Goal: Transaction & Acquisition: Purchase product/service

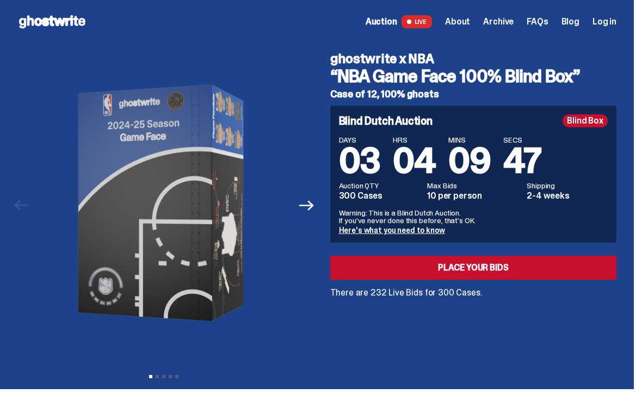
click at [382, 229] on link "Here's what you need to know" at bounding box center [392, 230] width 106 height 10
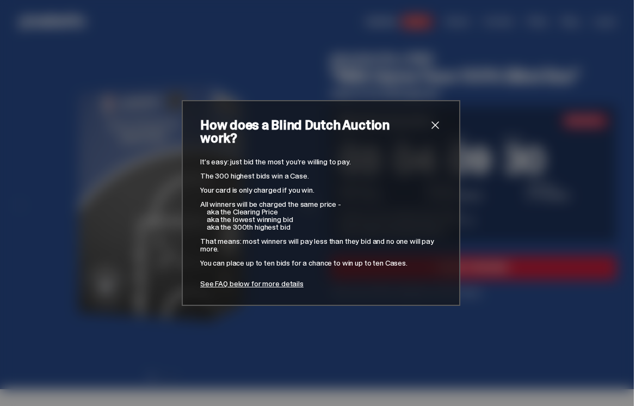
click at [256, 279] on link "See FAQ below for more details" at bounding box center [251, 283] width 103 height 10
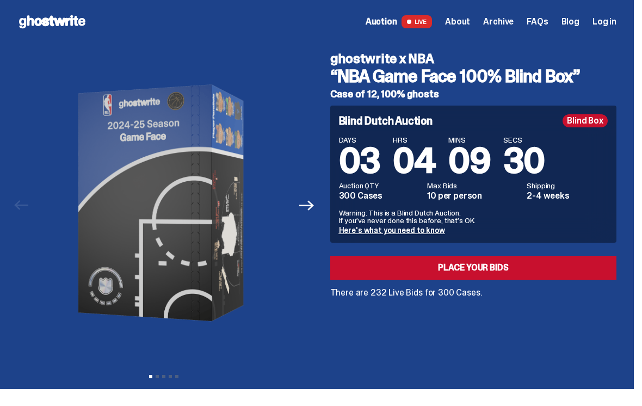
scroll to position [4288, 0]
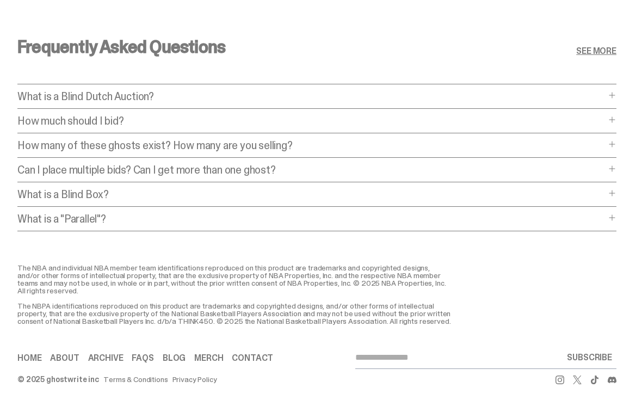
click at [467, 115] on span at bounding box center [611, 119] width 9 height 9
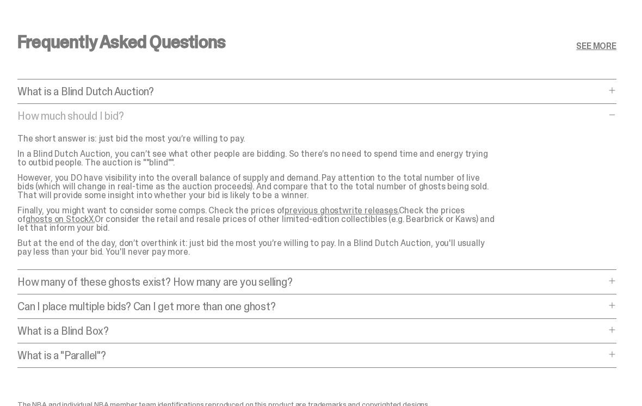
click at [467, 304] on span at bounding box center [611, 305] width 9 height 9
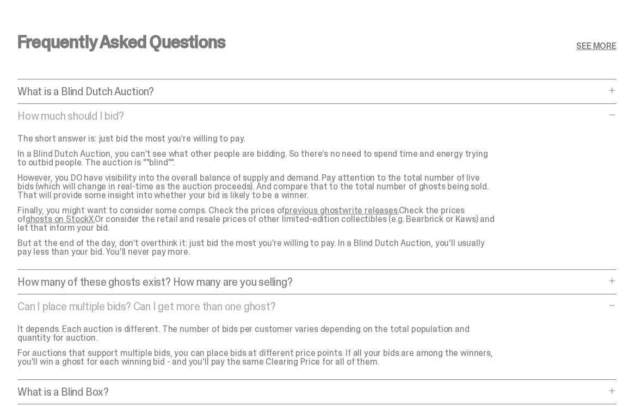
click at [467, 42] on link "SEE MORE" at bounding box center [596, 46] width 40 height 9
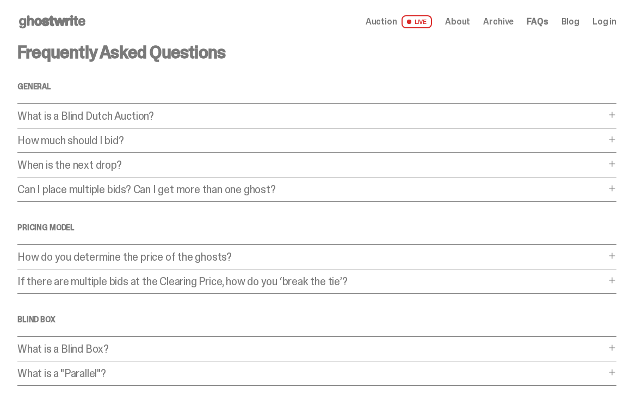
click at [467, 25] on span "Log in" at bounding box center [604, 21] width 24 height 9
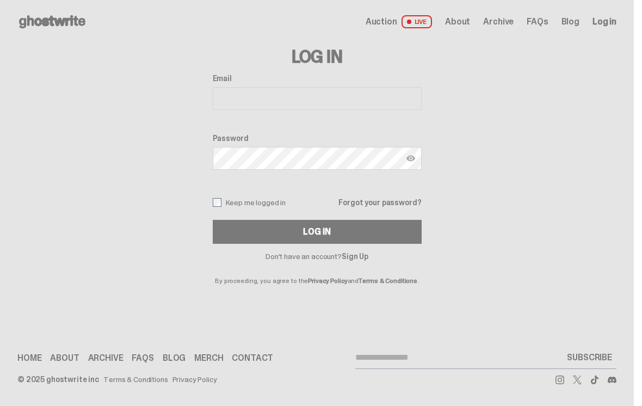
click at [285, 105] on input "Email" at bounding box center [317, 98] width 209 height 23
type input "**********"
click at [307, 234] on div "Log In" at bounding box center [316, 231] width 27 height 9
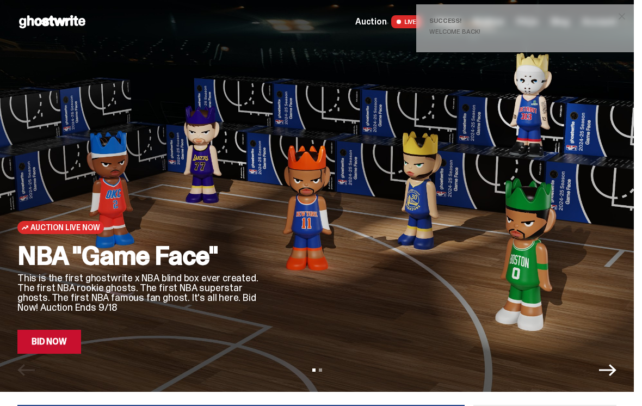
click at [171, 282] on p "This is the first ghostwrite x NBA blind box ever created. The first NBA rookie…" at bounding box center [138, 292] width 242 height 39
click at [48, 345] on link "Bid Now" at bounding box center [49, 342] width 64 height 24
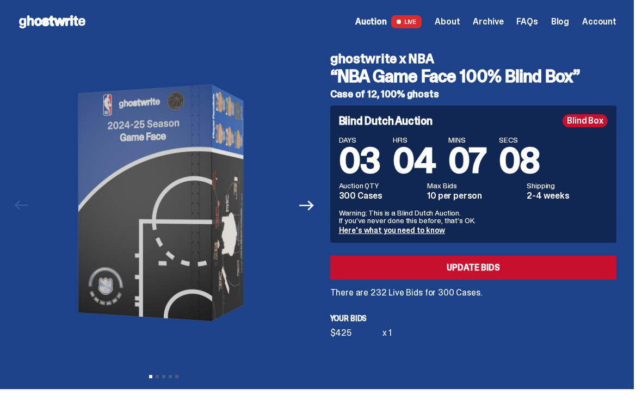
click at [473, 268] on link "Update Bids" at bounding box center [473, 268] width 287 height 24
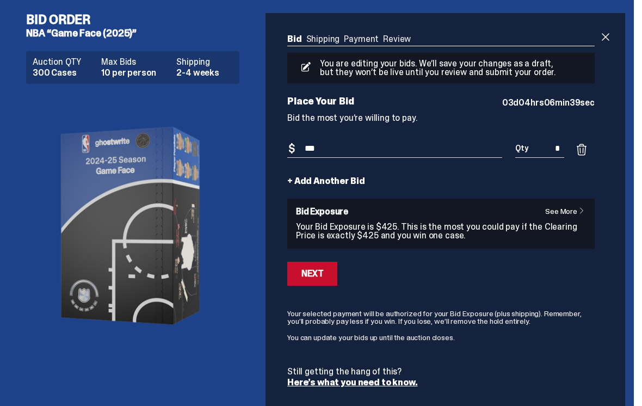
click at [297, 185] on link "+ Add Another Bid" at bounding box center [325, 181] width 77 height 9
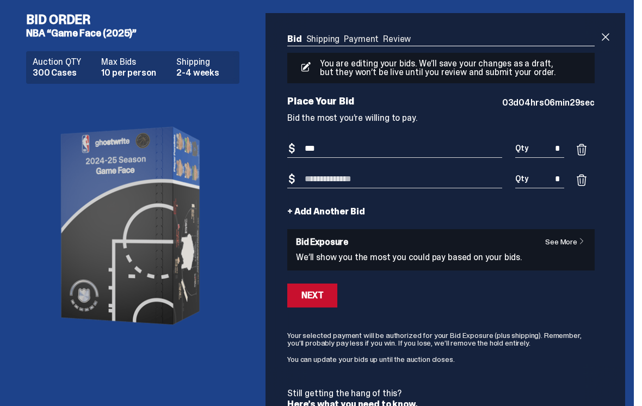
click at [612, 37] on span at bounding box center [605, 36] width 13 height 13
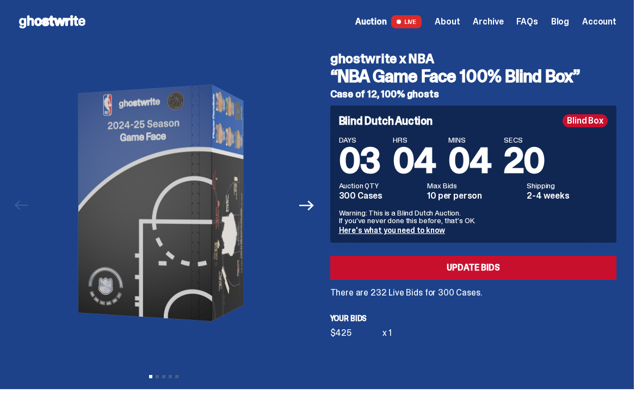
click at [460, 270] on link "Update Bids" at bounding box center [473, 268] width 287 height 24
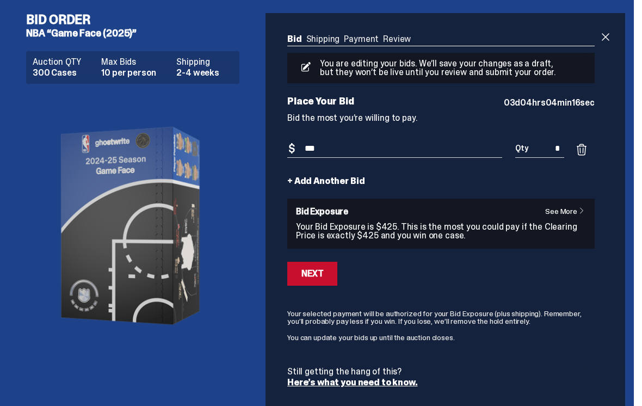
click at [347, 147] on input "***" at bounding box center [394, 149] width 215 height 18
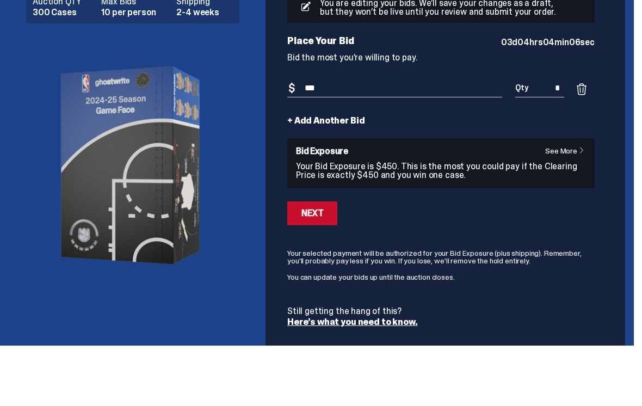
scroll to position [49, 0]
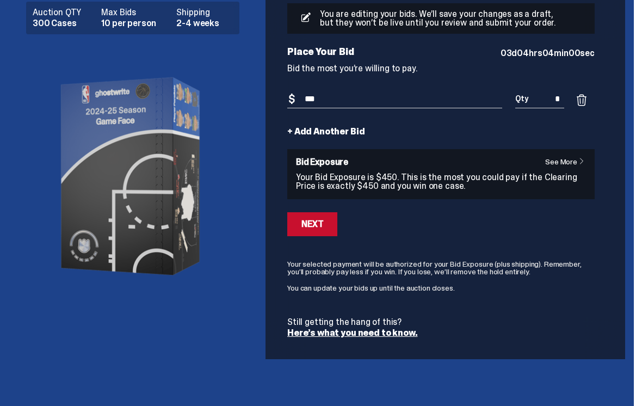
type input "***"
click at [308, 220] on div "Next" at bounding box center [312, 224] width 22 height 9
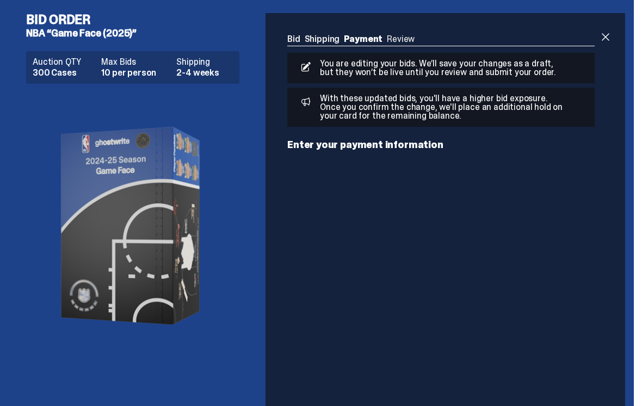
click at [610, 36] on span at bounding box center [605, 36] width 13 height 13
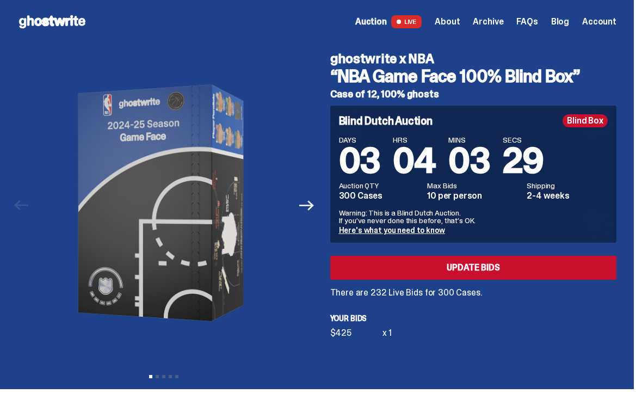
click at [607, 21] on span "Account" at bounding box center [599, 21] width 34 height 9
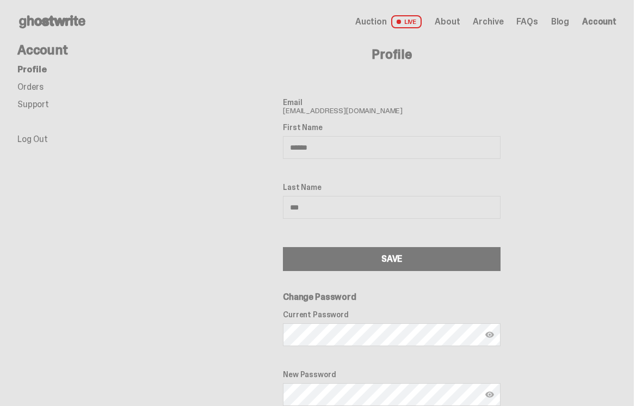
click at [24, 90] on link "Orders" at bounding box center [30, 86] width 26 height 11
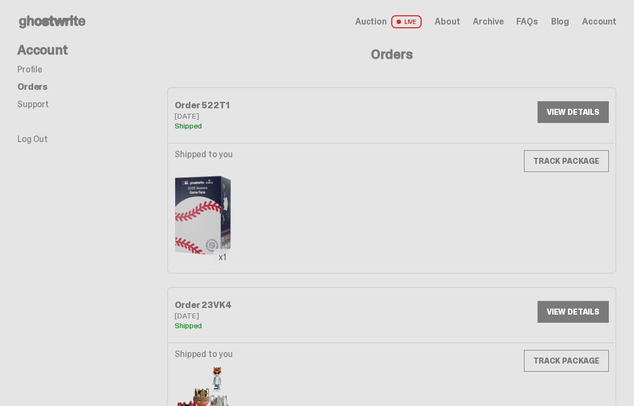
click at [578, 111] on link "VIEW DETAILS" at bounding box center [572, 112] width 71 height 22
click at [563, 318] on link "VIEW DETAILS" at bounding box center [572, 312] width 71 height 22
